Goal: Task Accomplishment & Management: Manage account settings

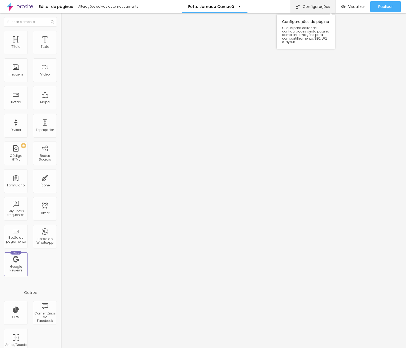
click at [323, 4] on div "Configurações" at bounding box center [312, 6] width 45 height 13
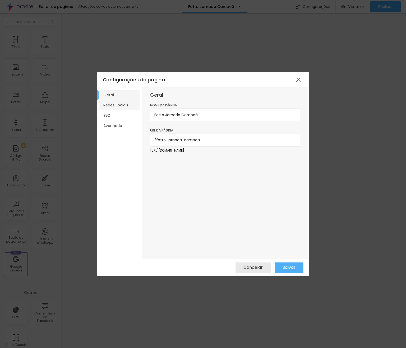
click at [114, 106] on li "Redes Sociais" at bounding box center [119, 105] width 40 height 10
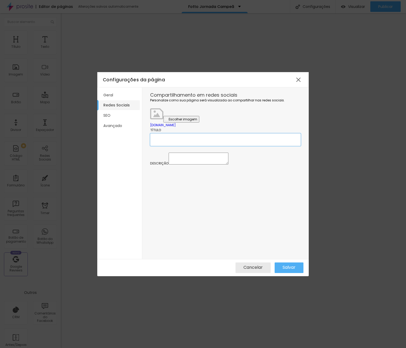
click at [167, 146] on input "text" at bounding box center [225, 139] width 151 height 13
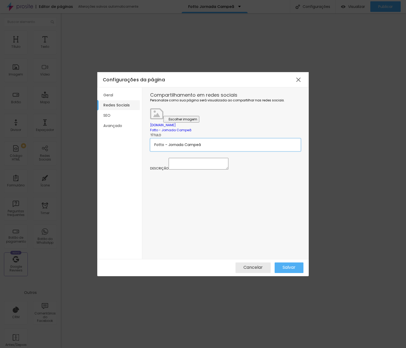
type input "Fotto - Jornada Campeã"
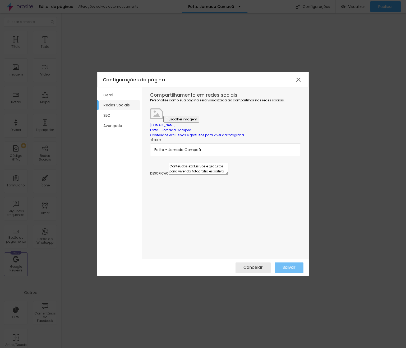
type textarea "Conteúdos exclusivos e gratuitos para viver da fotografia esportiva"
click at [286, 265] on span "Salvar" at bounding box center [288, 267] width 13 height 5
click at [112, 115] on li "SEO" at bounding box center [119, 116] width 40 height 10
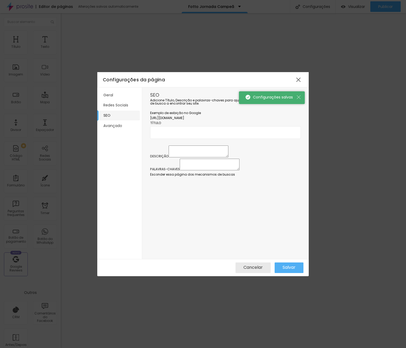
click at [184, 157] on textarea at bounding box center [199, 152] width 60 height 12
paste textarea "Conteúdos exclusivos e gratuitos para viver da fotografia esportiva"
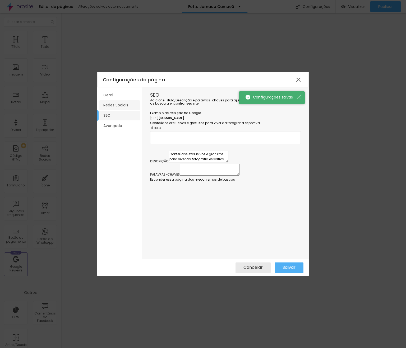
type textarea "Conteúdos exclusivos e gratuitos para viver da fotografia esportiva"
click at [119, 101] on li "Redes Sociais" at bounding box center [119, 105] width 40 height 10
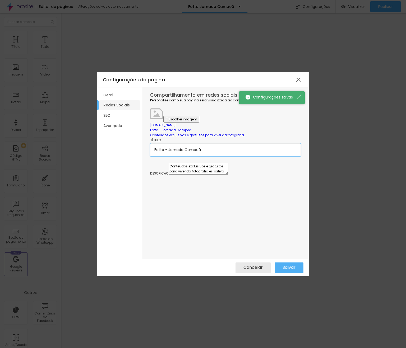
click at [187, 156] on input "Fotto - Jornada Campeã" at bounding box center [225, 149] width 151 height 13
click at [115, 111] on li "SEO" at bounding box center [119, 116] width 40 height 10
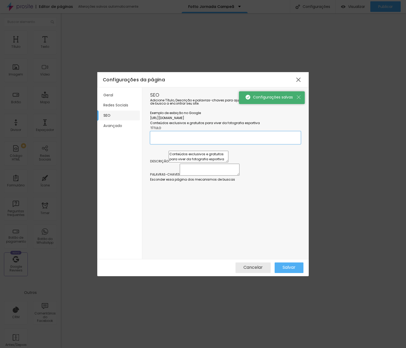
click at [179, 144] on input "text" at bounding box center [225, 137] width 151 height 13
paste input "Fotto - Jornada Campeã"
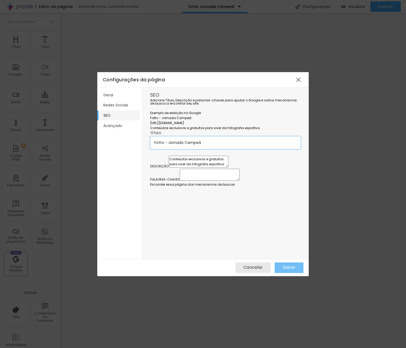
type input "Fotto - Jornada Campeã"
click at [291, 264] on div "Salvar" at bounding box center [288, 268] width 13 height 11
click at [298, 78] on div at bounding box center [299, 80] width 10 height 10
